Goal: Task Accomplishment & Management: Use online tool/utility

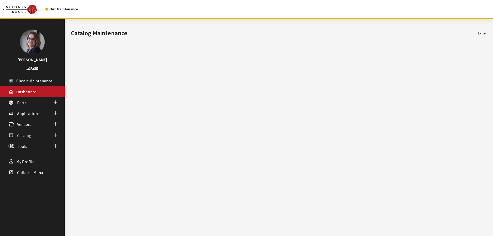
click at [56, 136] on span at bounding box center [55, 135] width 3 height 7
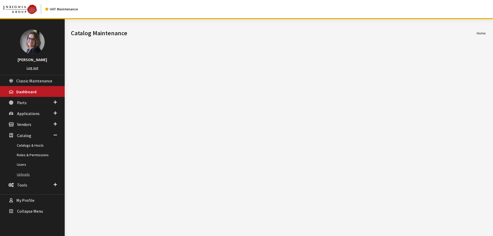
click at [27, 174] on link "Uploads" at bounding box center [32, 174] width 65 height 10
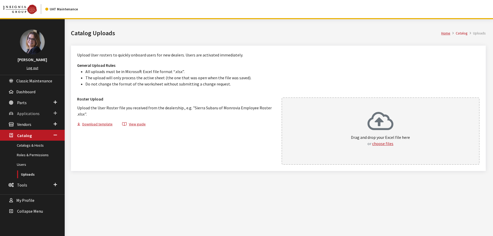
click at [55, 113] on span at bounding box center [55, 113] width 3 height 7
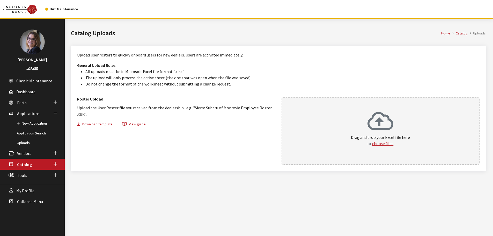
click at [55, 101] on span at bounding box center [55, 102] width 3 height 7
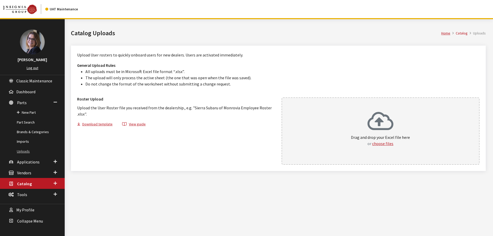
click at [23, 152] on link "Uploads" at bounding box center [32, 151] width 65 height 10
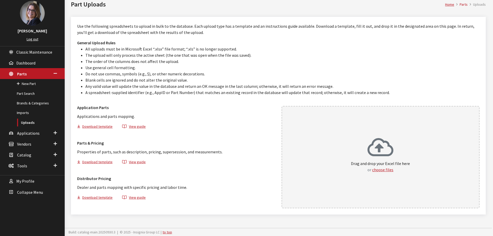
scroll to position [29, 0]
click at [98, 162] on button "Download template" at bounding box center [97, 162] width 40 height 7
click at [387, 173] on div "Drag and drop your Excel file here or choose files" at bounding box center [380, 156] width 59 height 39
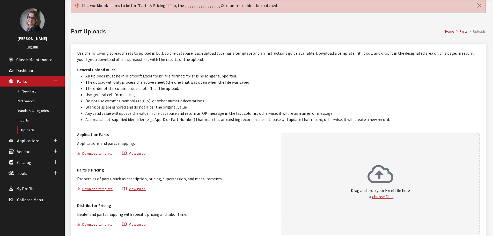
scroll to position [0, 0]
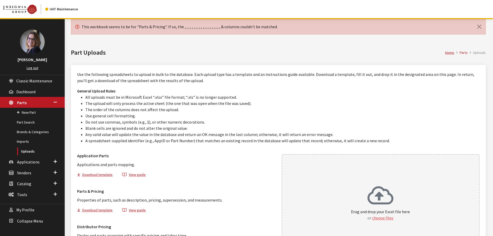
click at [379, 217] on button "choose files" at bounding box center [382, 217] width 21 height 6
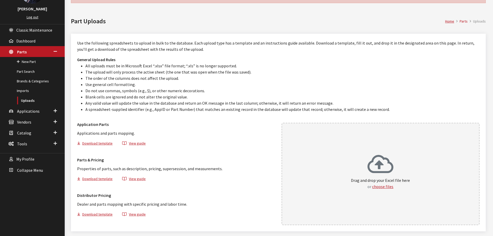
scroll to position [52, 0]
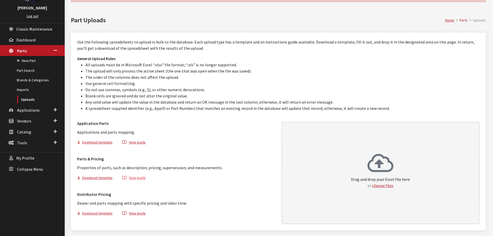
click at [137, 177] on button "View guide" at bounding box center [134, 178] width 32 height 7
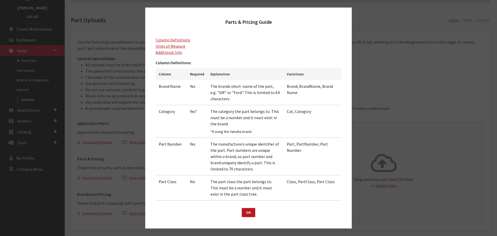
click at [384, 22] on div "Parts & Pricing Guide Column Definitions Units of Measure Additional Info Colum…" at bounding box center [248, 118] width 497 height 236
click at [247, 212] on button "OK" at bounding box center [248, 212] width 13 height 9
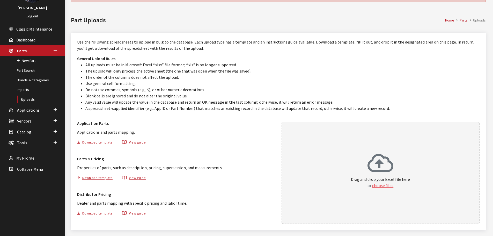
click at [387, 185] on button "choose files" at bounding box center [382, 185] width 21 height 6
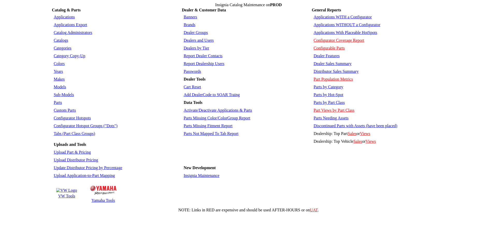
click at [191, 24] on td "Brands" at bounding box center [246, 24] width 128 height 7
click at [191, 23] on link "Brands" at bounding box center [189, 24] width 12 height 4
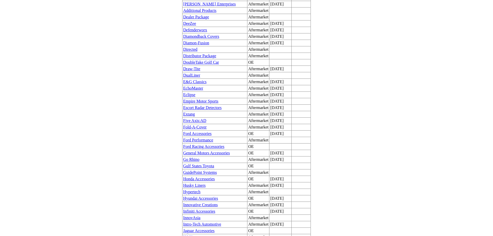
scroll to position [388, 0]
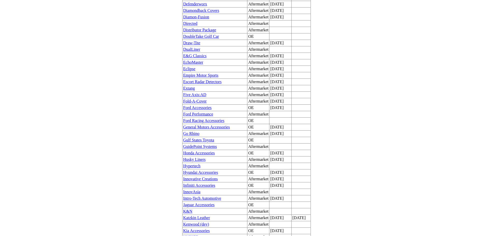
click at [207, 228] on link "Kia Accessories" at bounding box center [196, 230] width 27 height 4
